Goal: Task Accomplishment & Management: Use online tool/utility

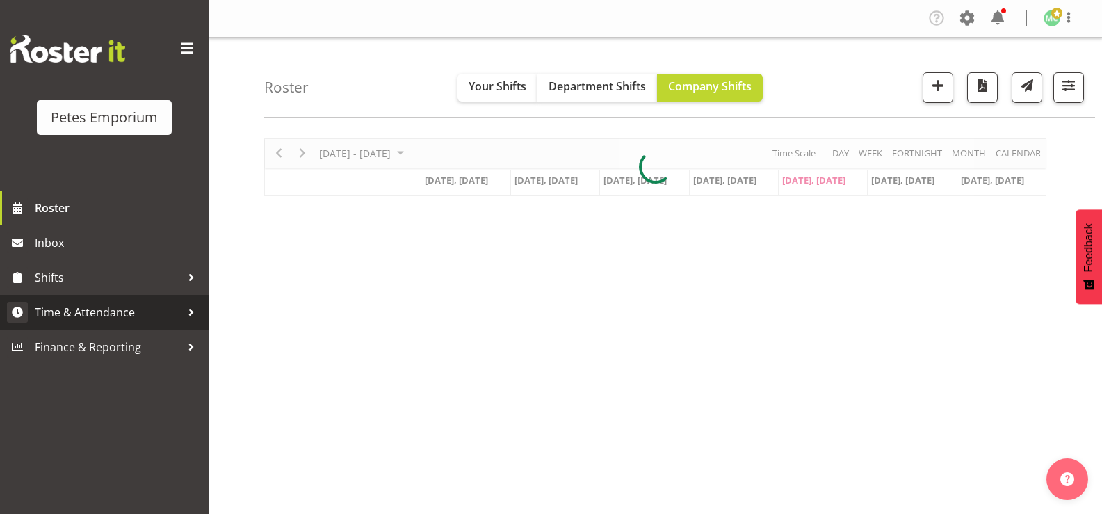
click at [138, 316] on span "Time & Attendance" at bounding box center [108, 312] width 146 height 21
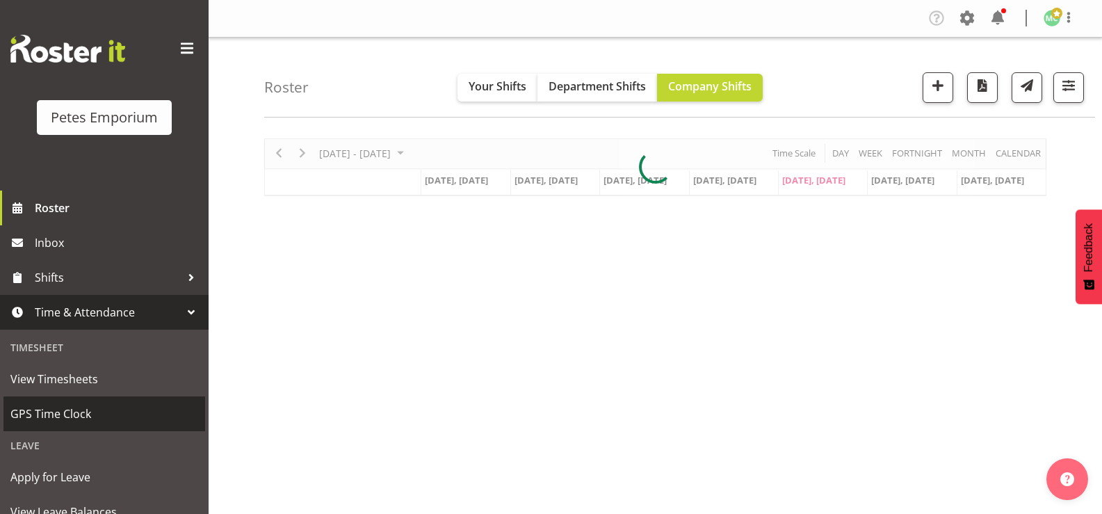
click at [126, 414] on span "GPS Time Clock" at bounding box center [104, 413] width 188 height 21
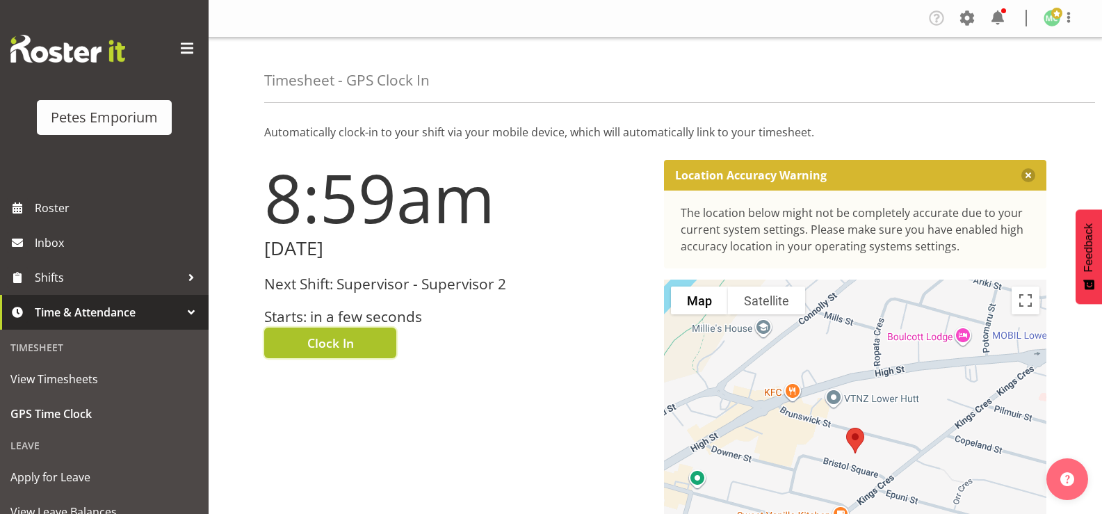
click at [364, 340] on button "Clock In" at bounding box center [330, 343] width 132 height 31
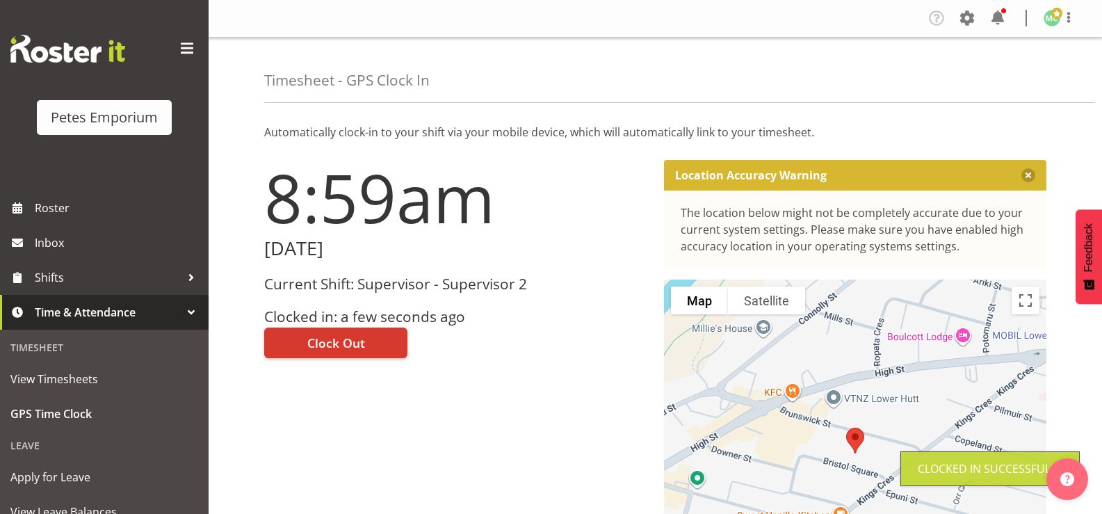
click at [1054, 16] on span at bounding box center [1057, 13] width 11 height 11
click at [995, 70] on link "Log Out" at bounding box center [1011, 73] width 134 height 25
